Goal: Task Accomplishment & Management: Use online tool/utility

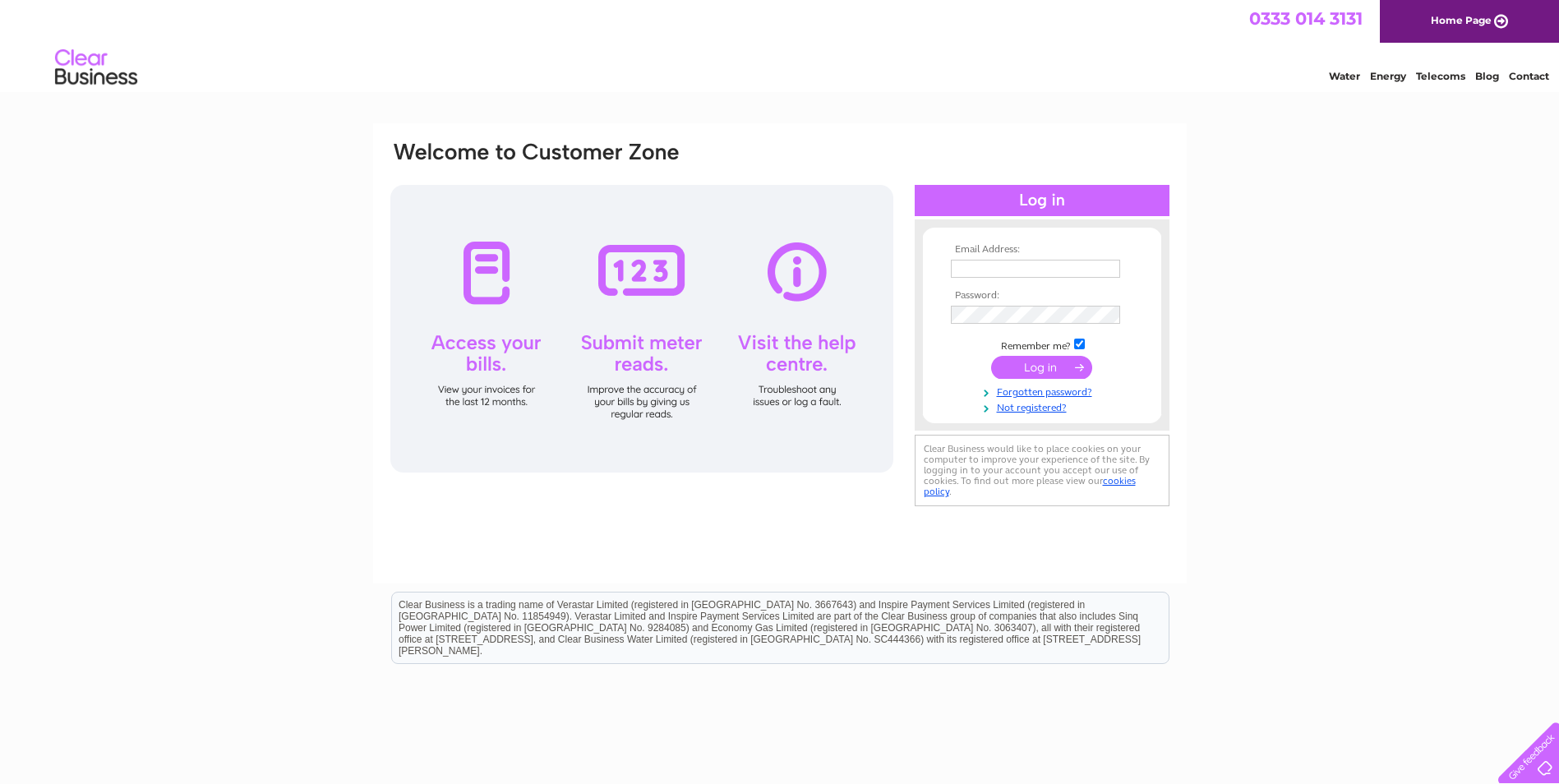
click at [988, 270] on input "text" at bounding box center [1036, 269] width 169 height 18
type input "info@cvdp.uk"
click at [992, 357] on input "submit" at bounding box center [1042, 369] width 101 height 23
click at [1044, 368] on input "submit" at bounding box center [1042, 369] width 101 height 23
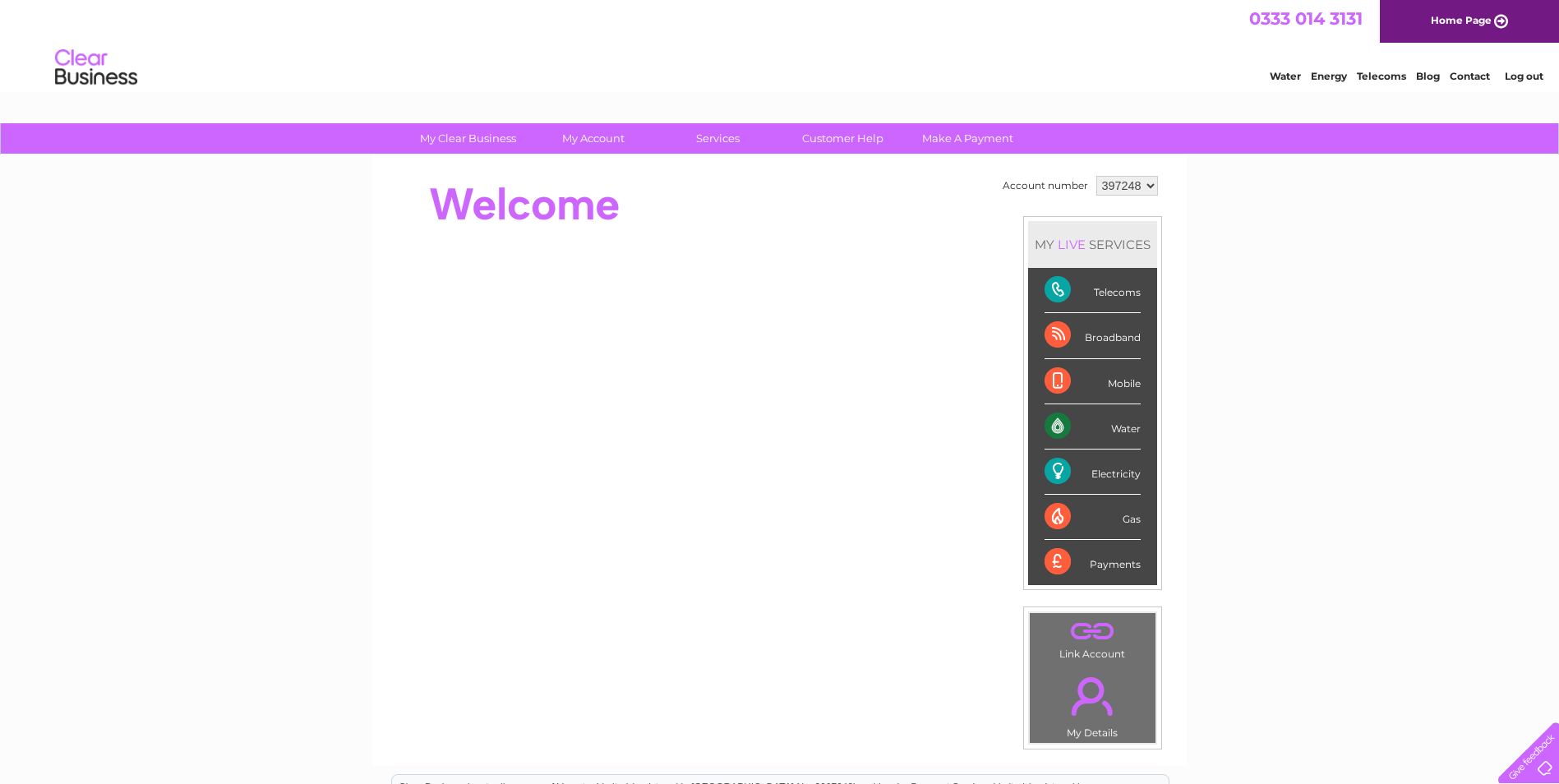
click at [1335, 315] on div "My Clear Business Login Details My Details My Preferences Link Account My Accou…" at bounding box center [779, 585] width 1559 height 924
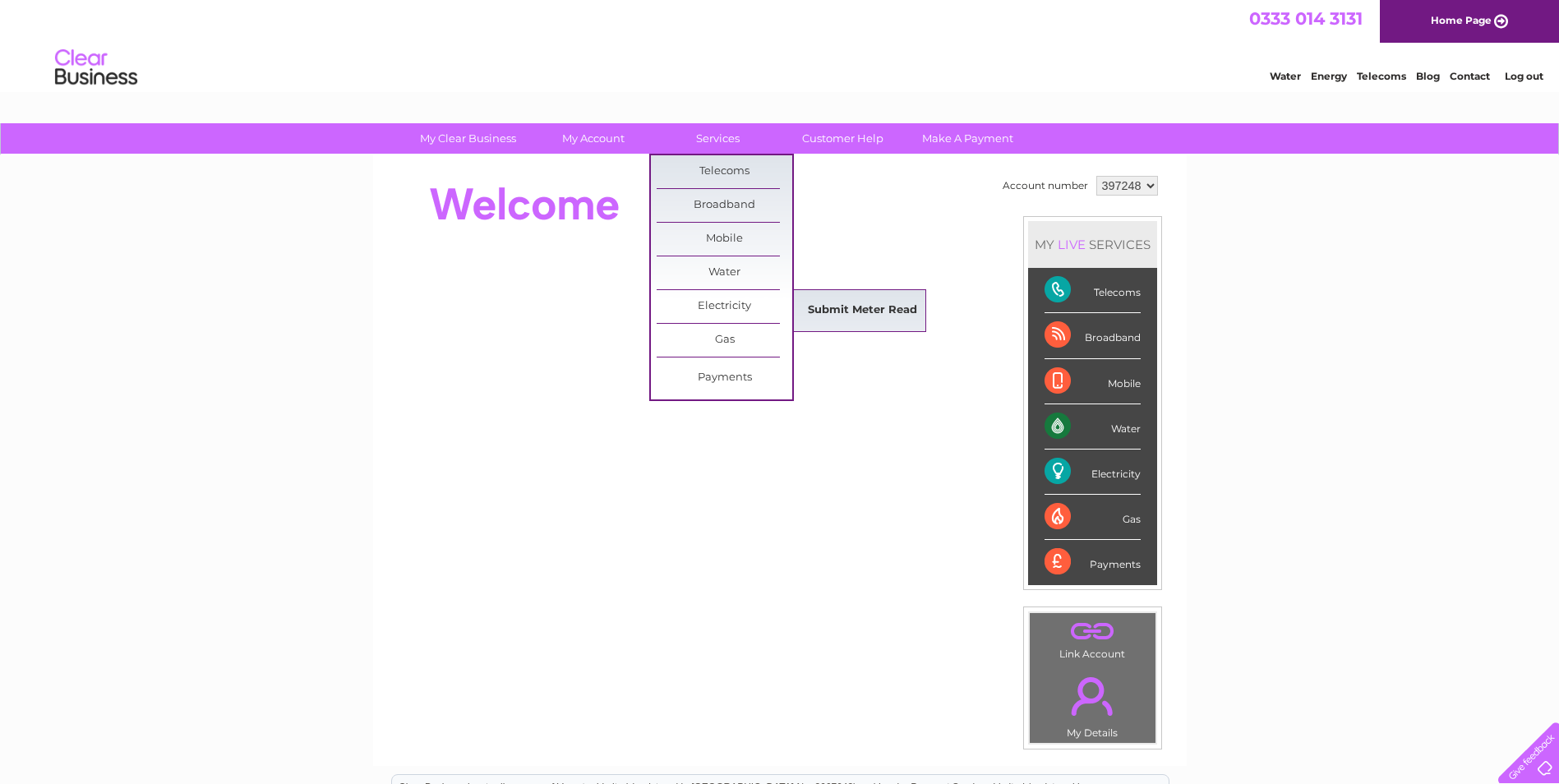
click at [822, 311] on link "Submit Meter Read" at bounding box center [862, 311] width 135 height 33
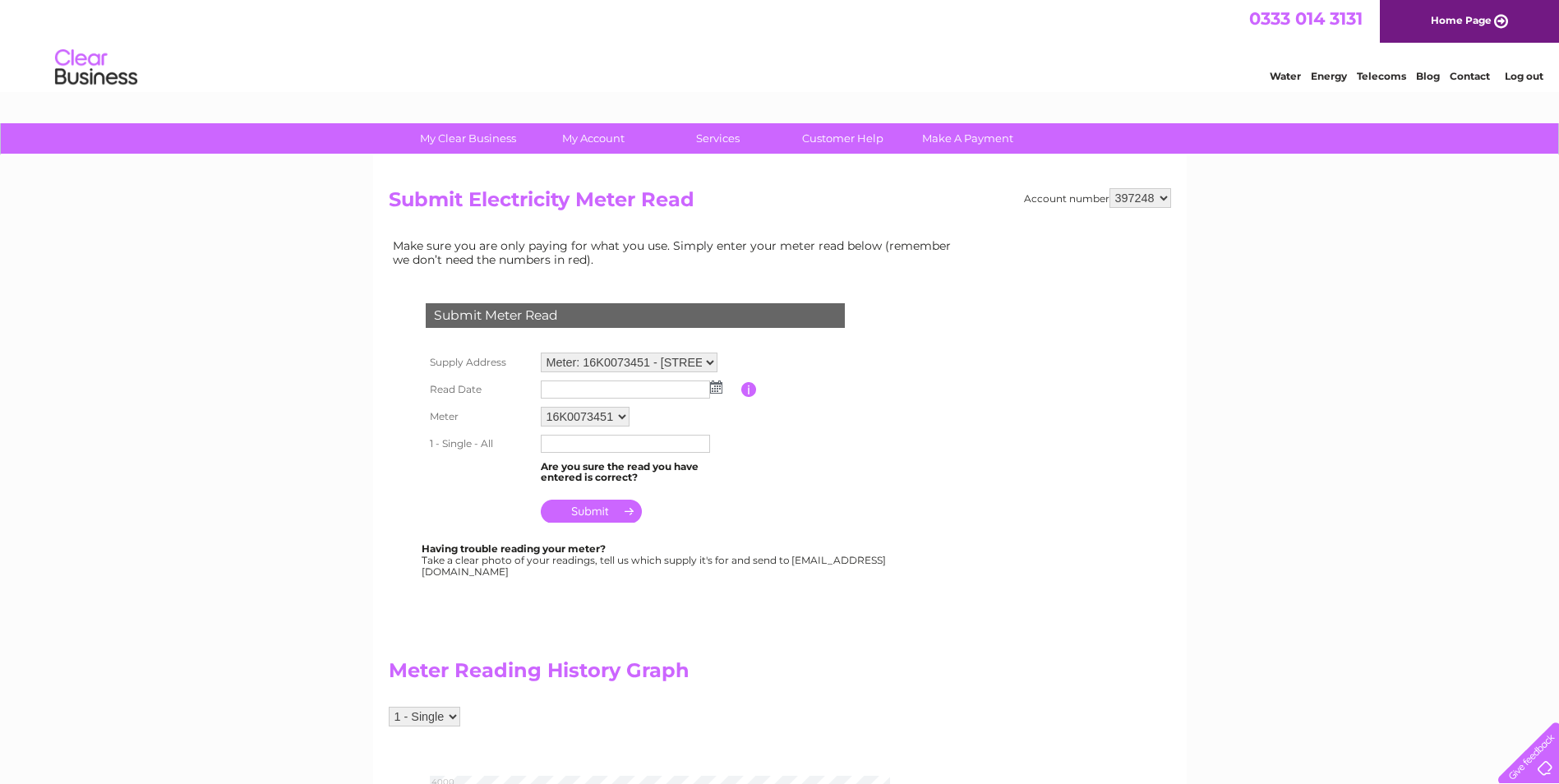
click at [717, 387] on img at bounding box center [716, 387] width 12 height 13
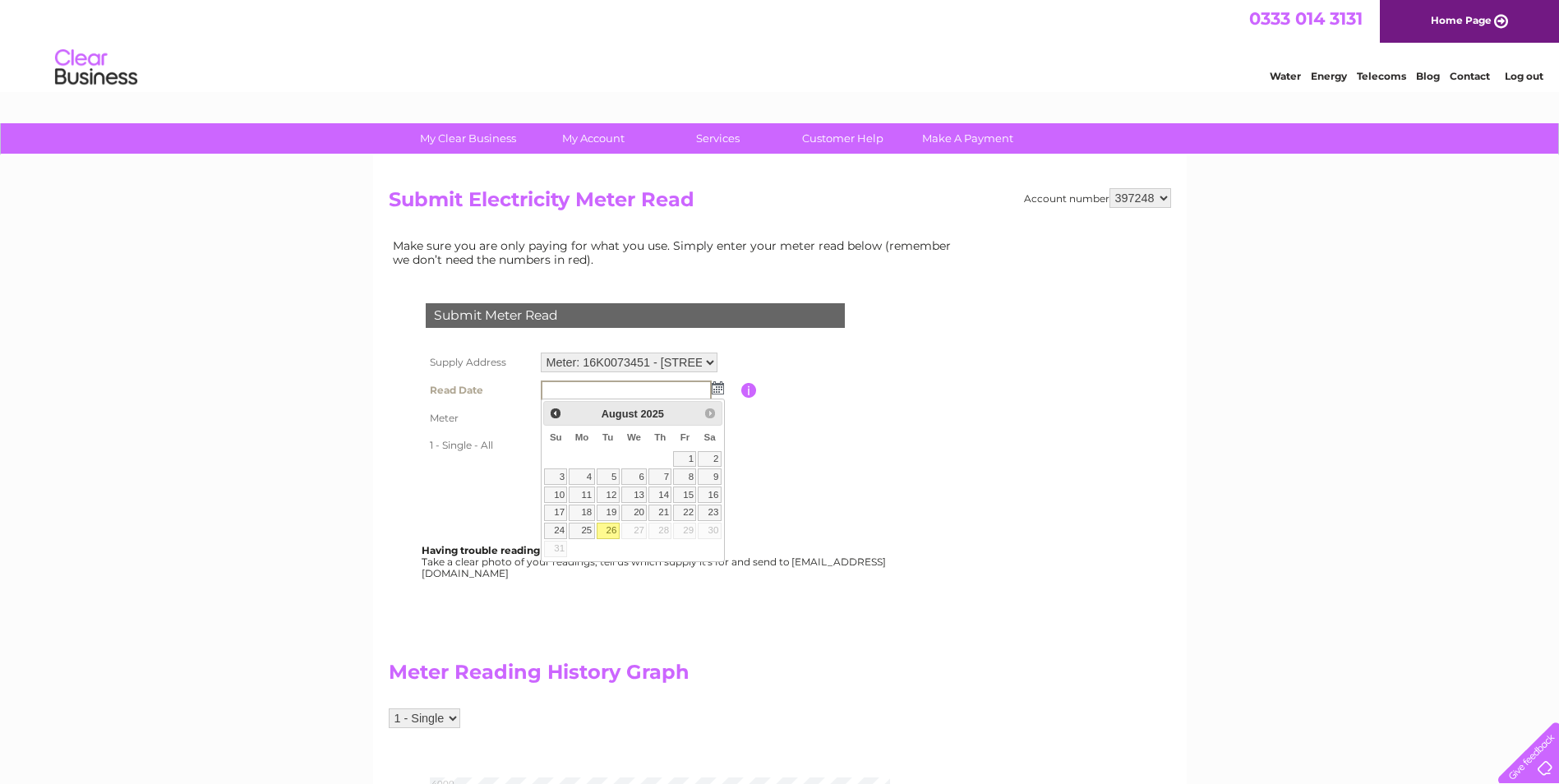
click at [610, 525] on link "26" at bounding box center [608, 531] width 23 height 17
type input "2025/08/26"
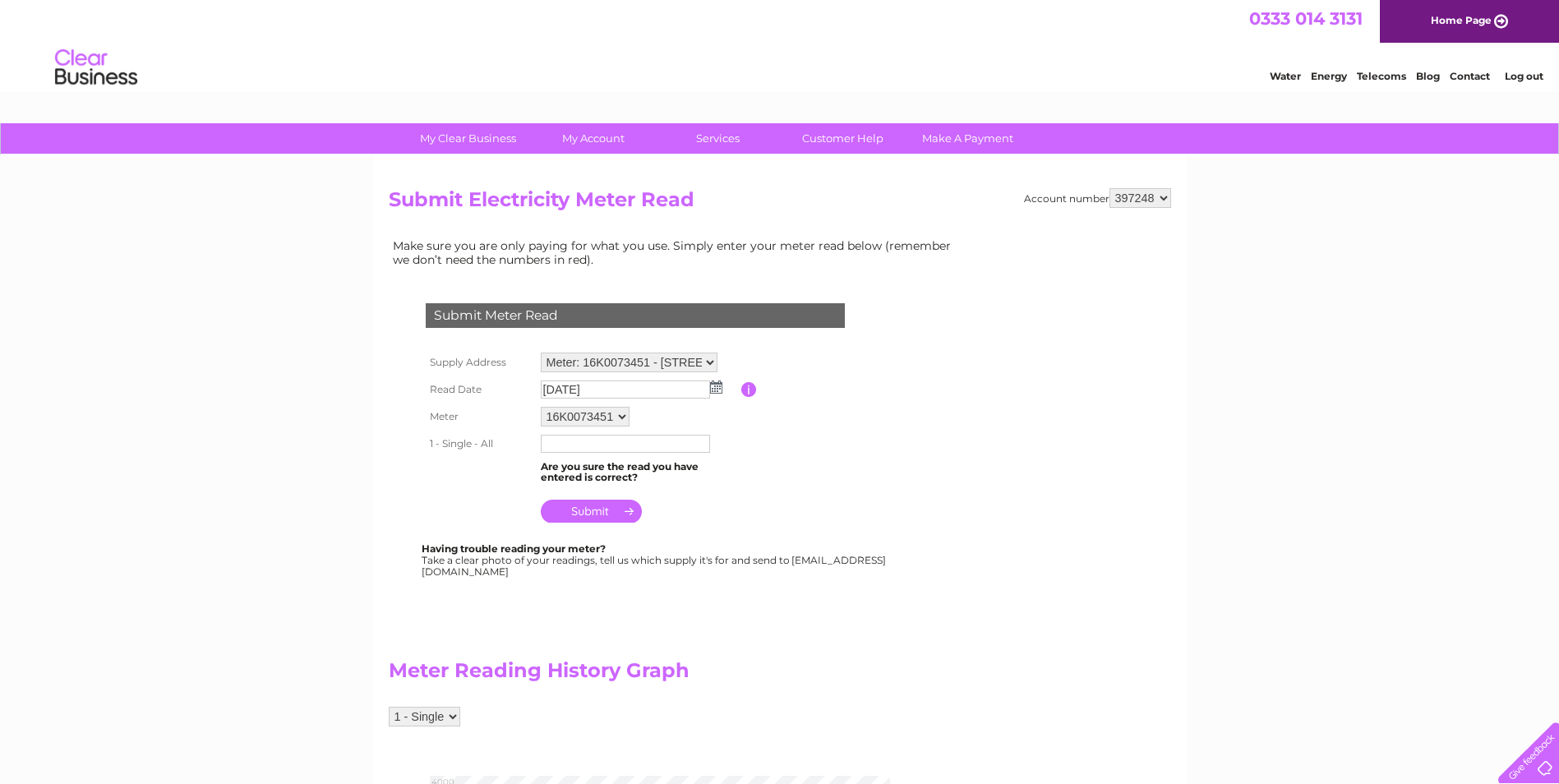
click at [606, 442] on input "text" at bounding box center [625, 444] width 169 height 18
type input "04597"
click at [625, 512] on input "submit" at bounding box center [591, 513] width 101 height 23
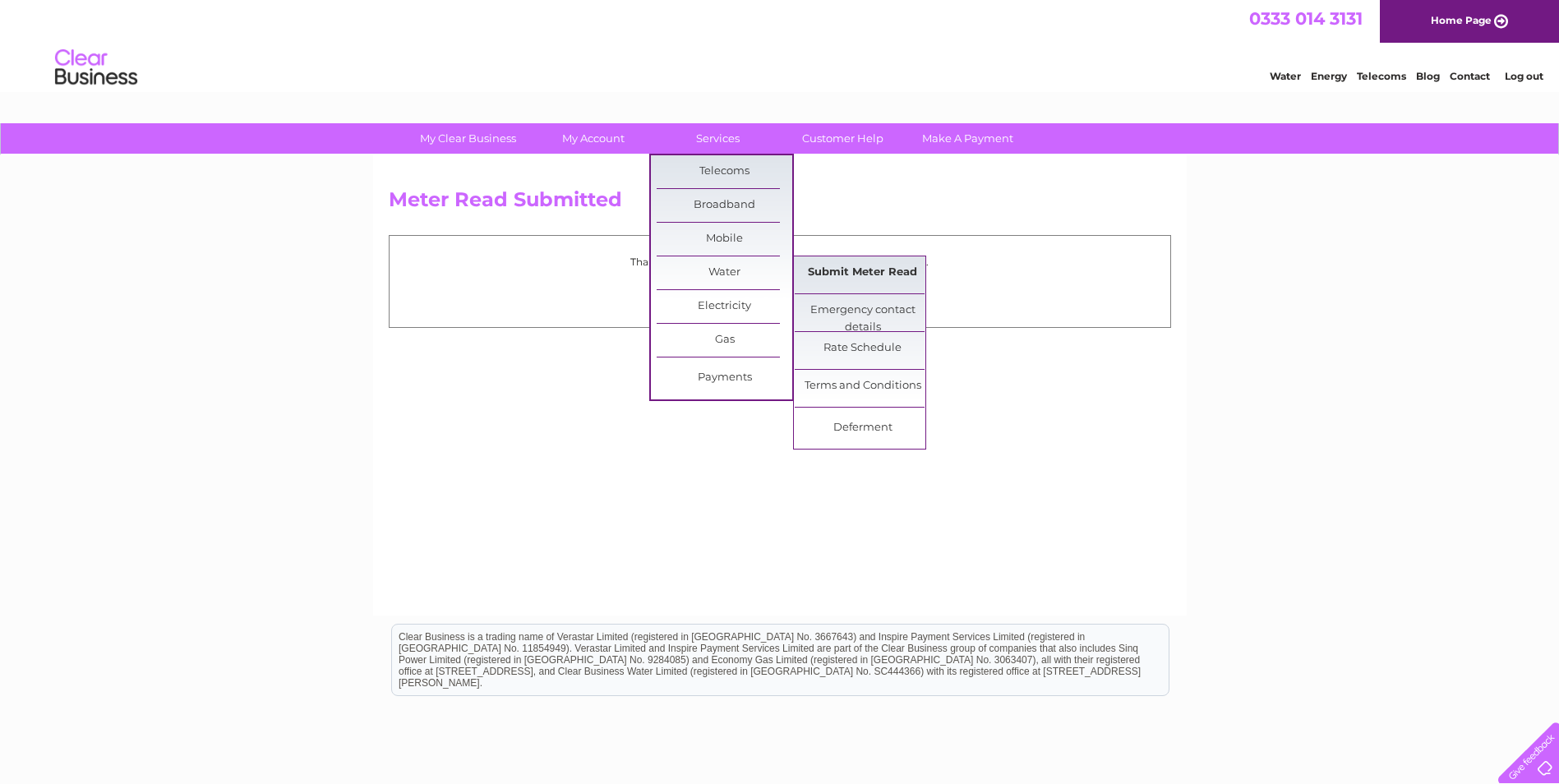
click at [821, 269] on link "Submit Meter Read" at bounding box center [862, 273] width 135 height 33
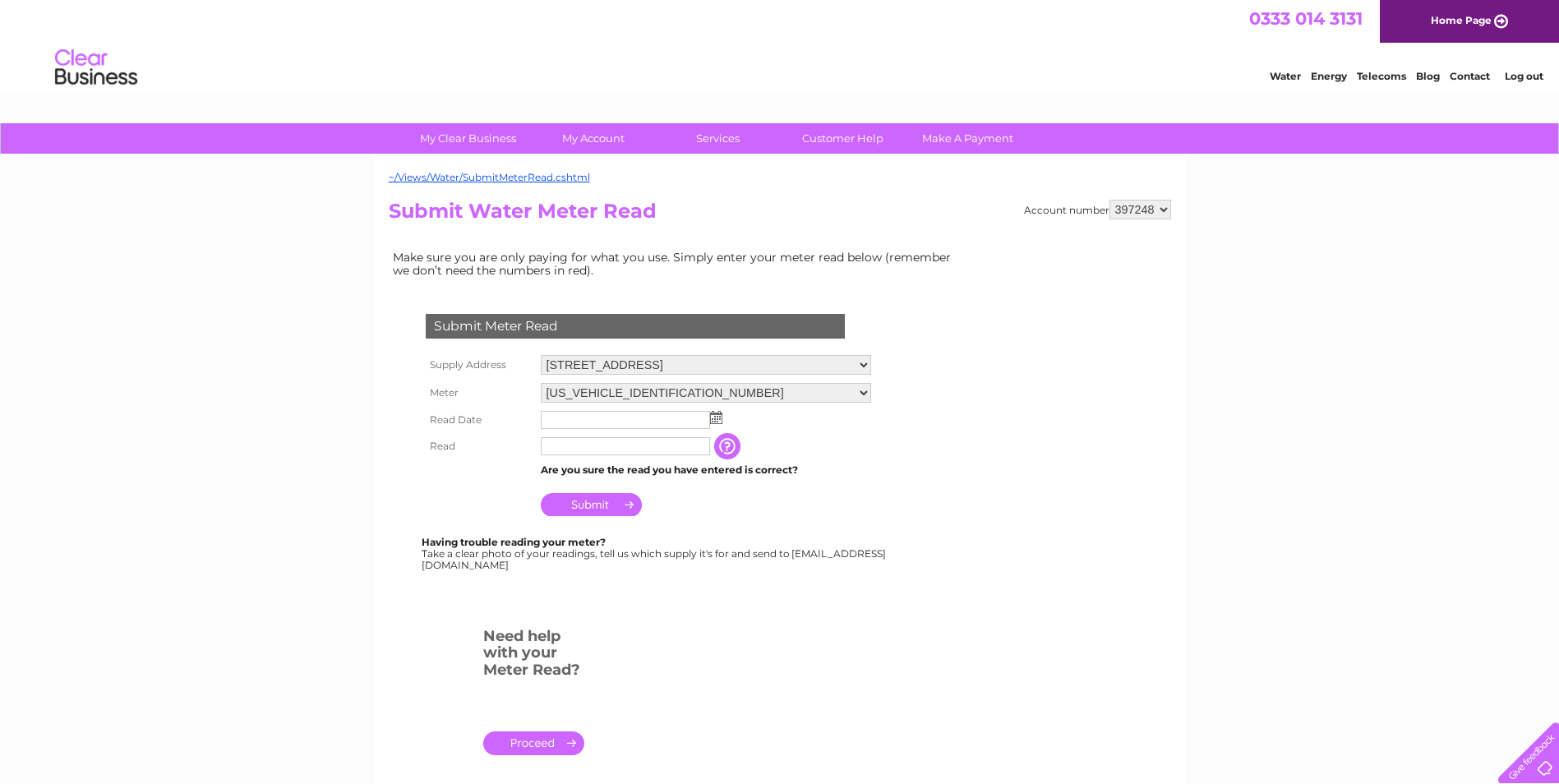
click at [718, 417] on img at bounding box center [716, 418] width 12 height 13
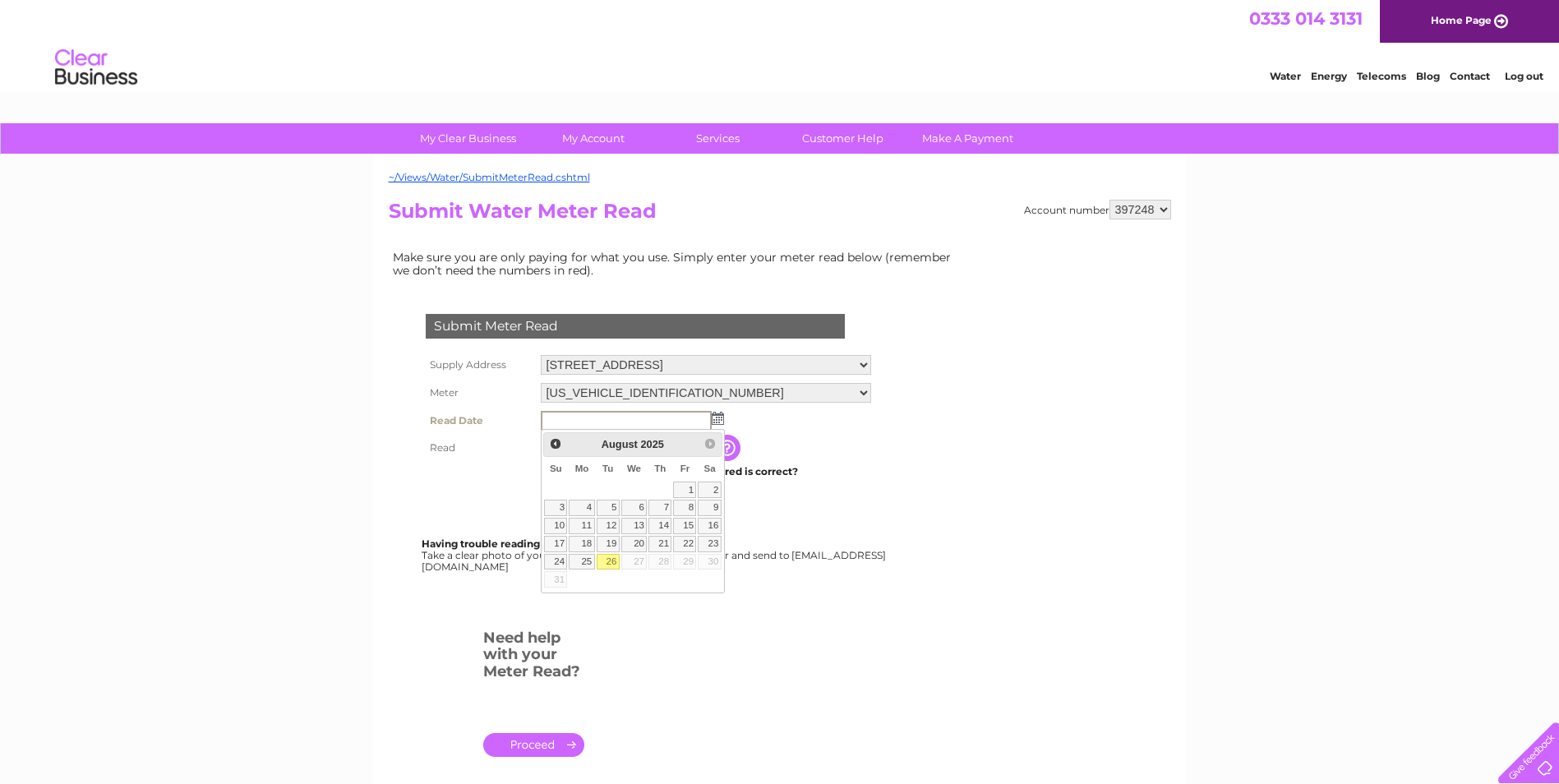
click at [608, 558] on link "26" at bounding box center [608, 562] width 23 height 17
type input "[DATE]"
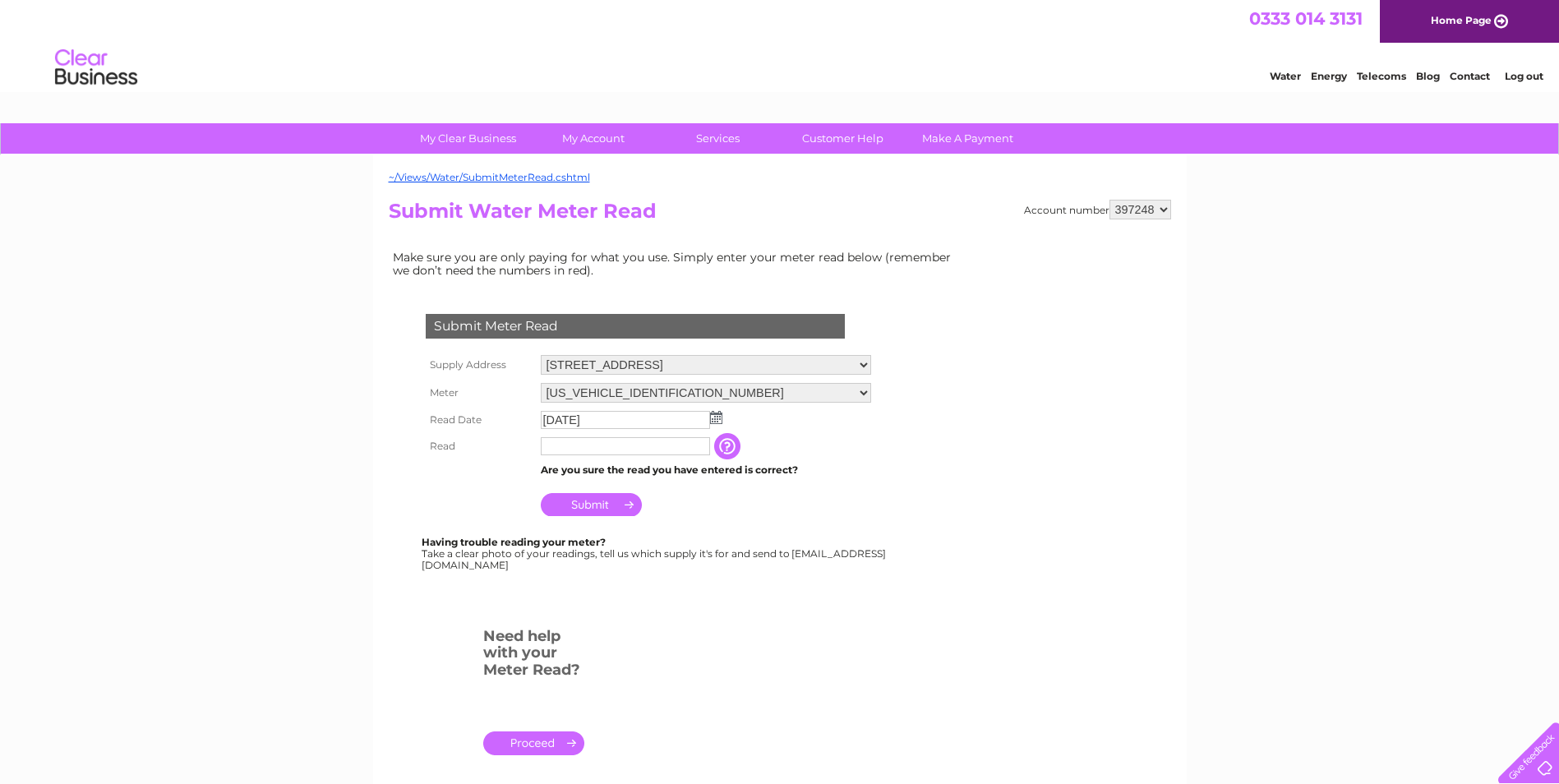
click at [625, 446] on input "text" at bounding box center [625, 446] width 169 height 18
